Goal: Entertainment & Leisure: Consume media (video, audio)

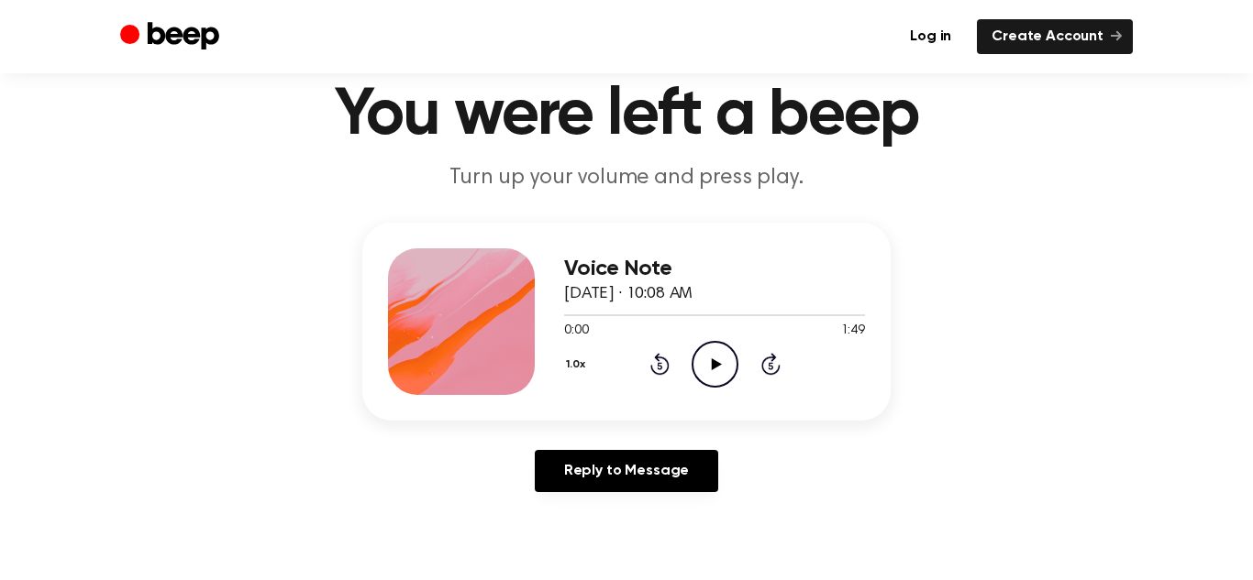
click at [701, 359] on icon "Play Audio" at bounding box center [714, 364] width 47 height 47
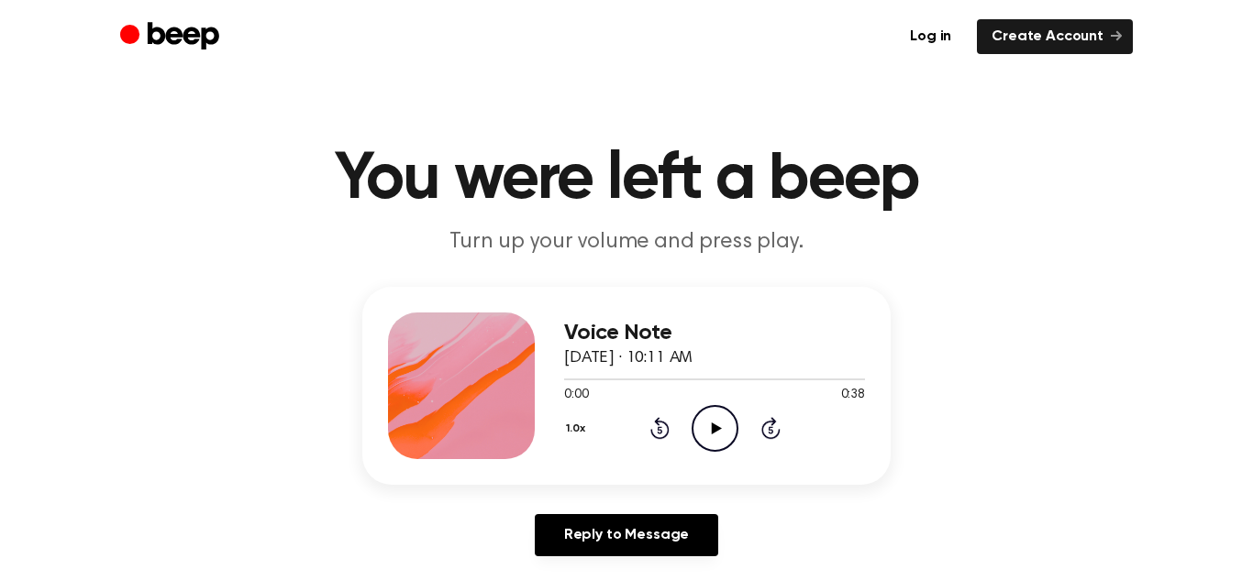
click at [713, 422] on icon "Play Audio" at bounding box center [714, 428] width 47 height 47
